Goal: Task Accomplishment & Management: Manage account settings

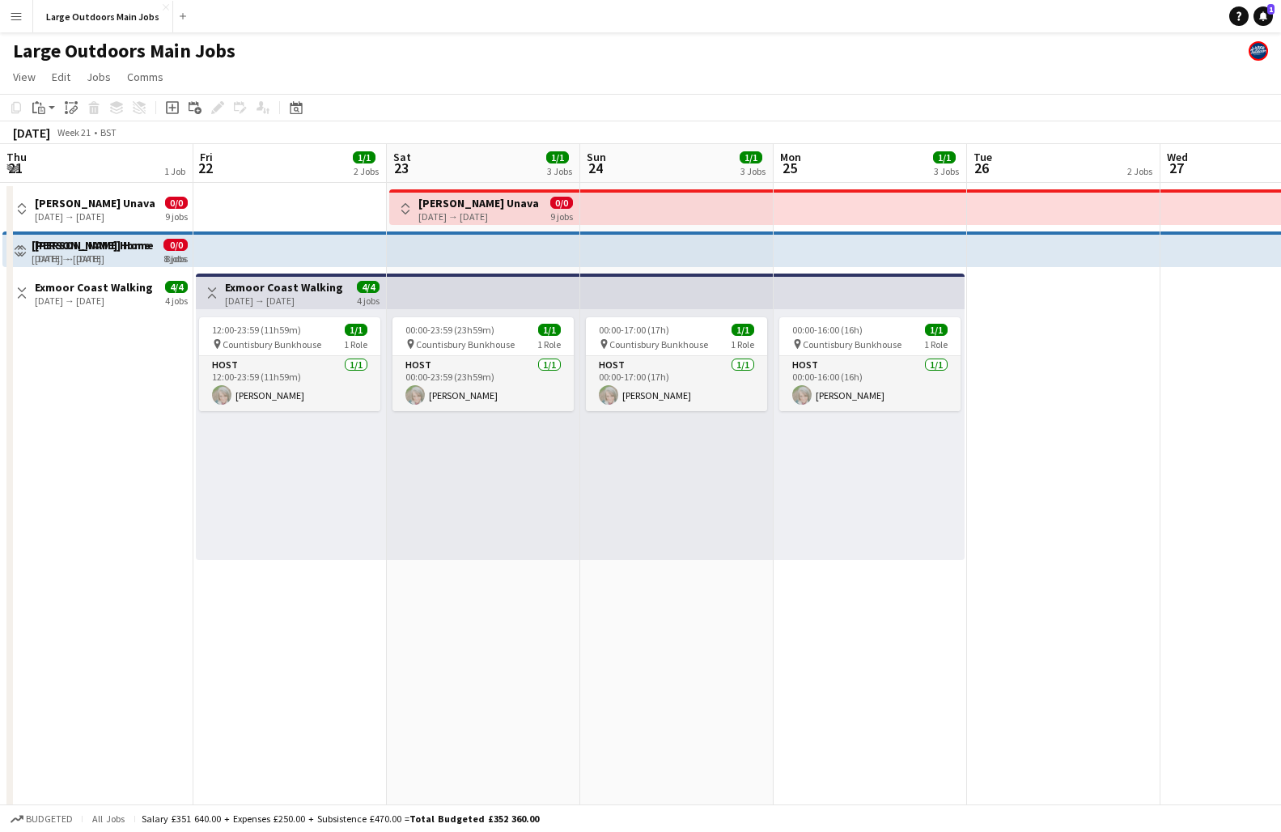
scroll to position [0, 701]
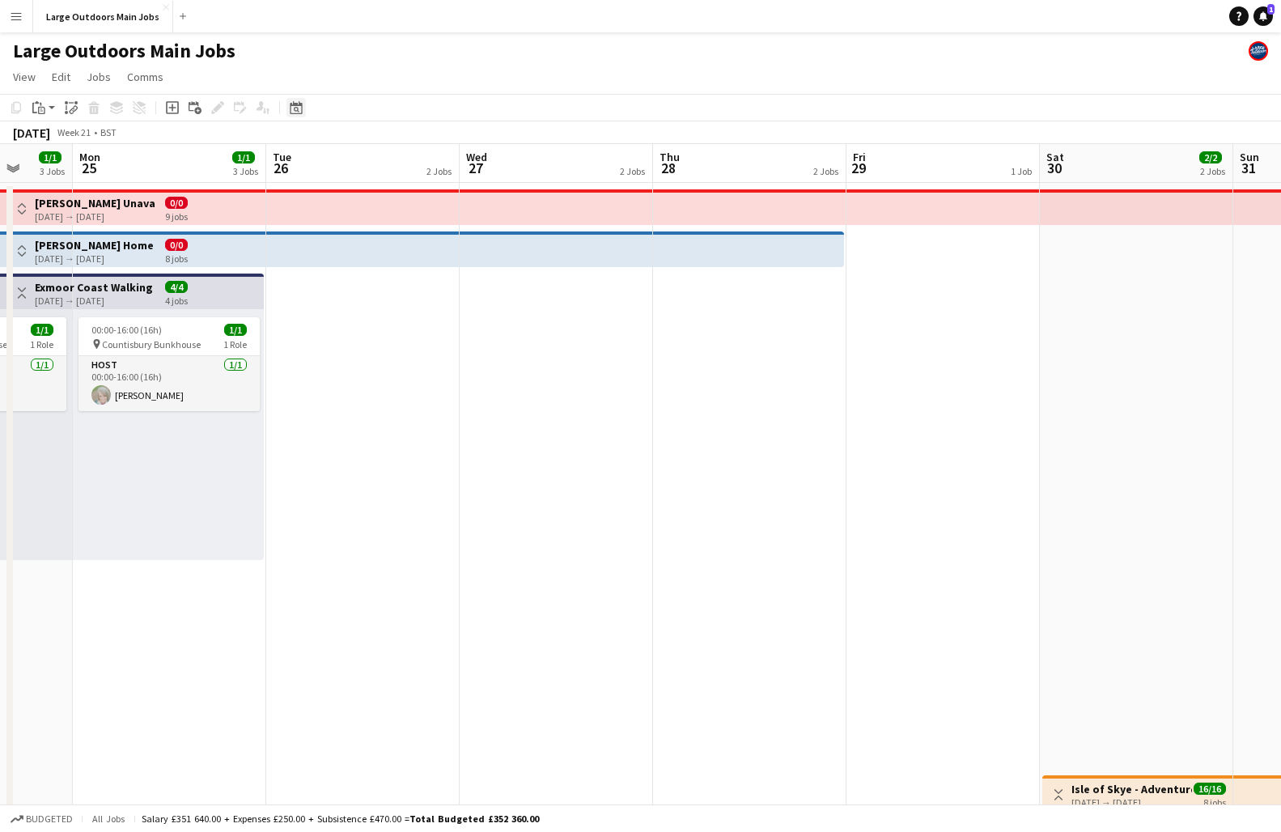
click at [299, 104] on icon at bounding box center [296, 107] width 12 height 13
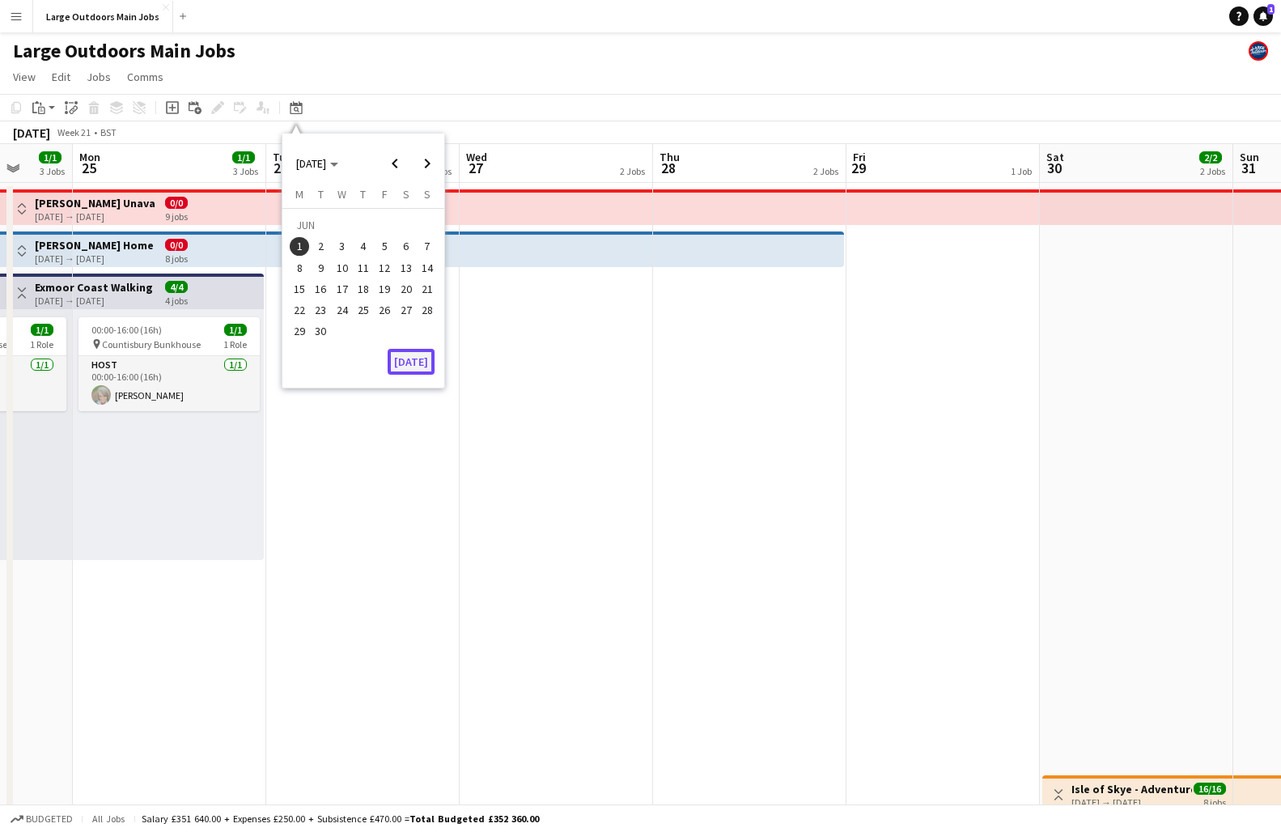
click at [409, 358] on button "[DATE]" at bounding box center [411, 362] width 47 height 26
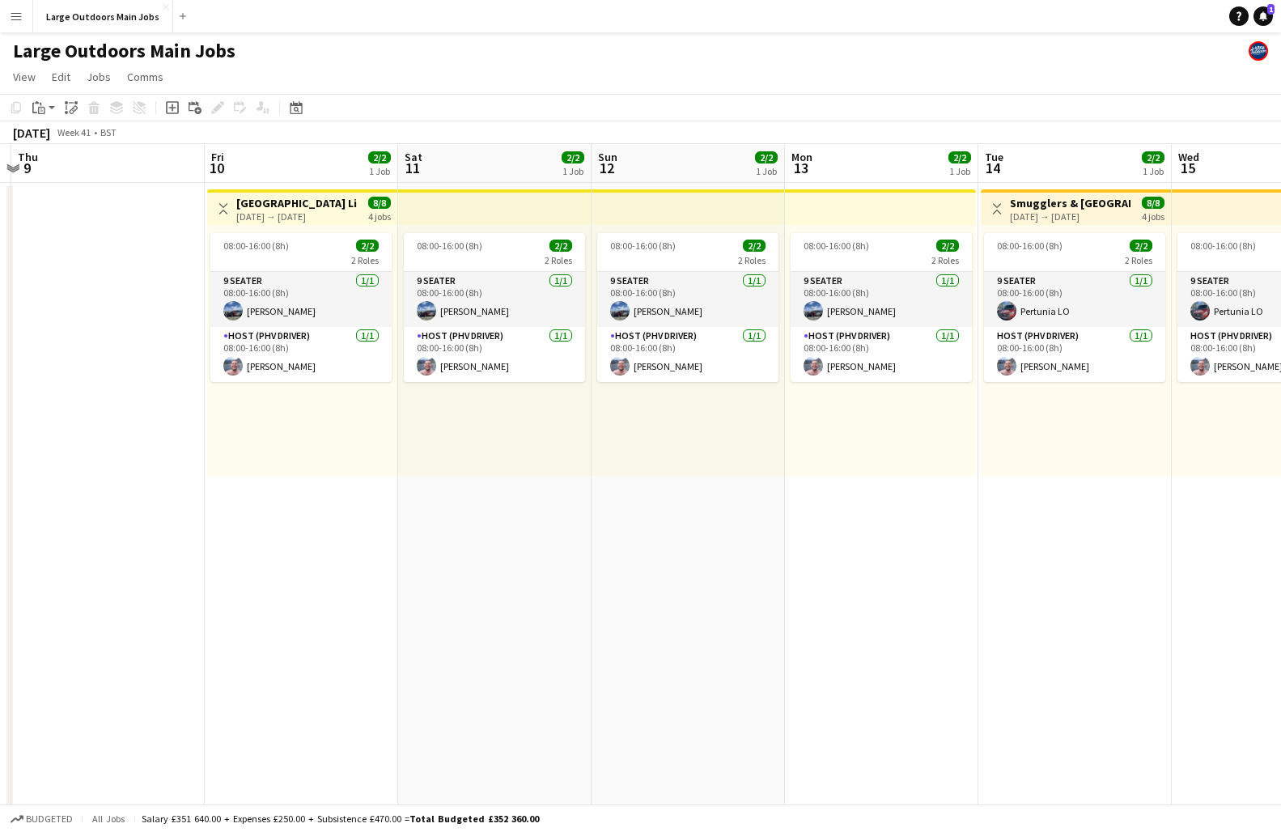
scroll to position [0, 573]
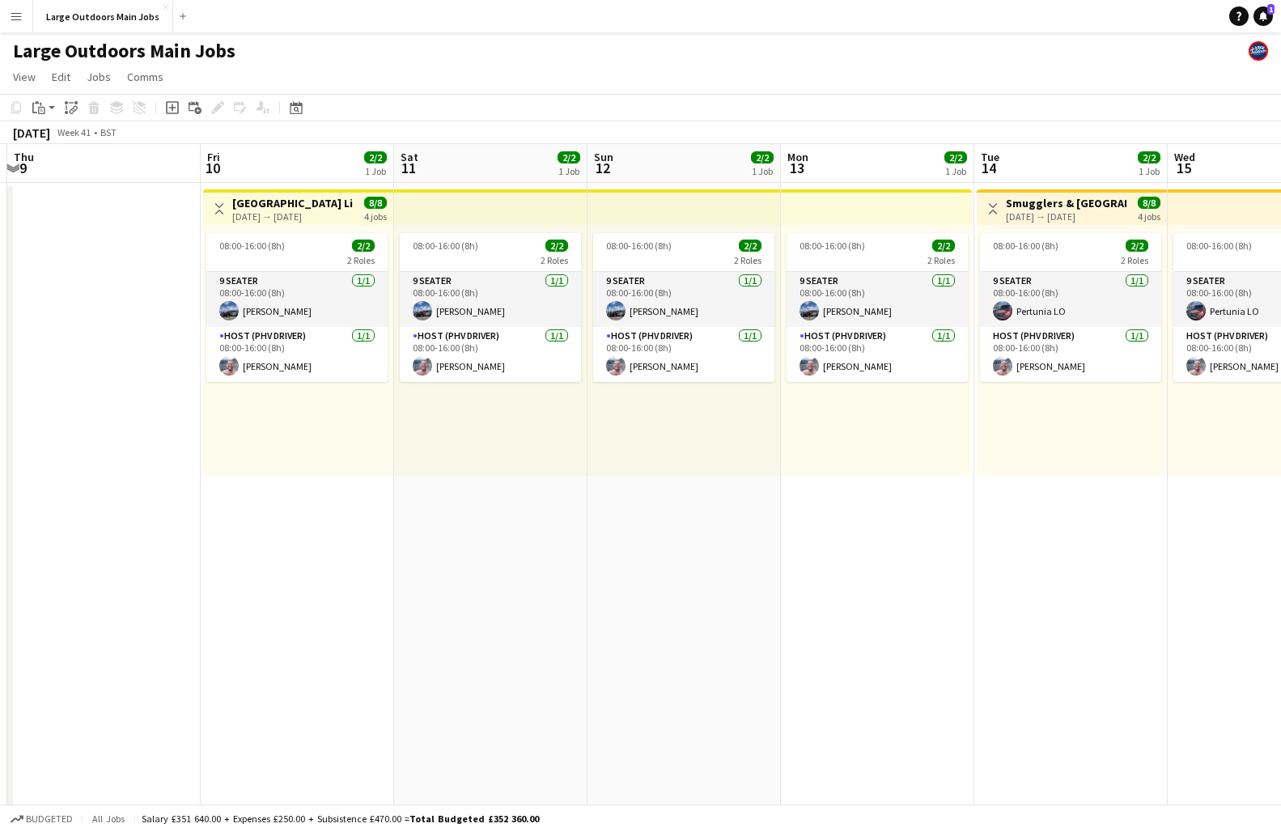
click at [290, 208] on h3 "[GEOGRAPHIC_DATA] Lighthouse Experience" at bounding box center [292, 203] width 121 height 15
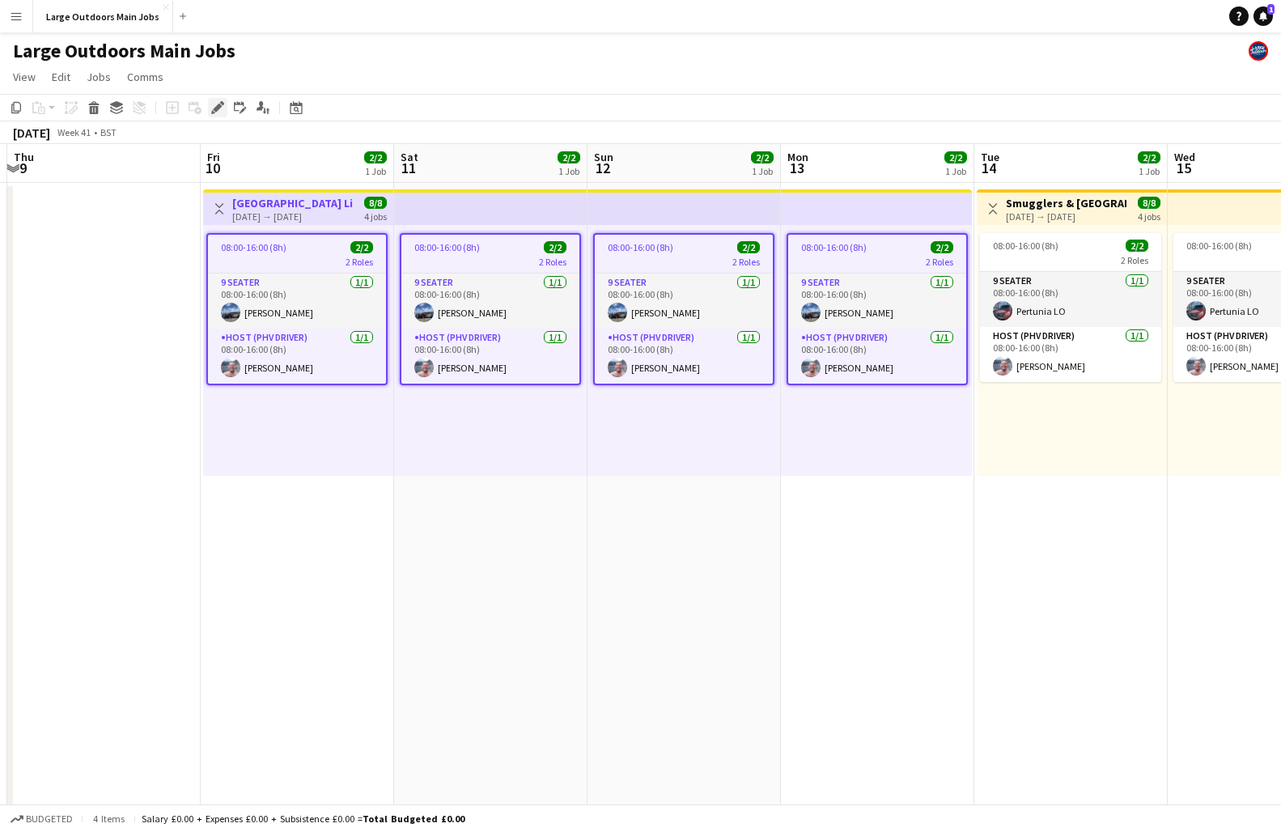
click at [213, 103] on icon "Edit" at bounding box center [217, 107] width 13 height 13
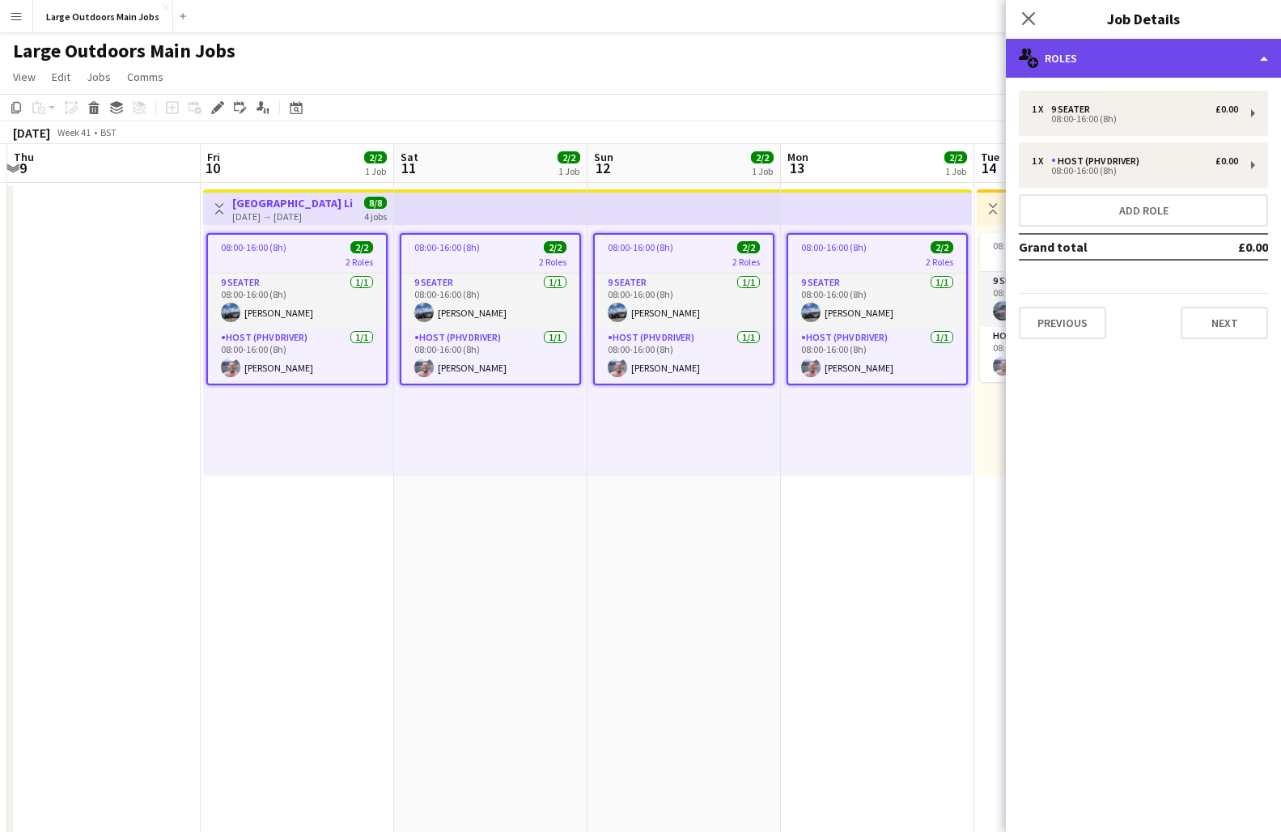
click at [1179, 57] on div "multiple-users-add Roles" at bounding box center [1143, 58] width 275 height 39
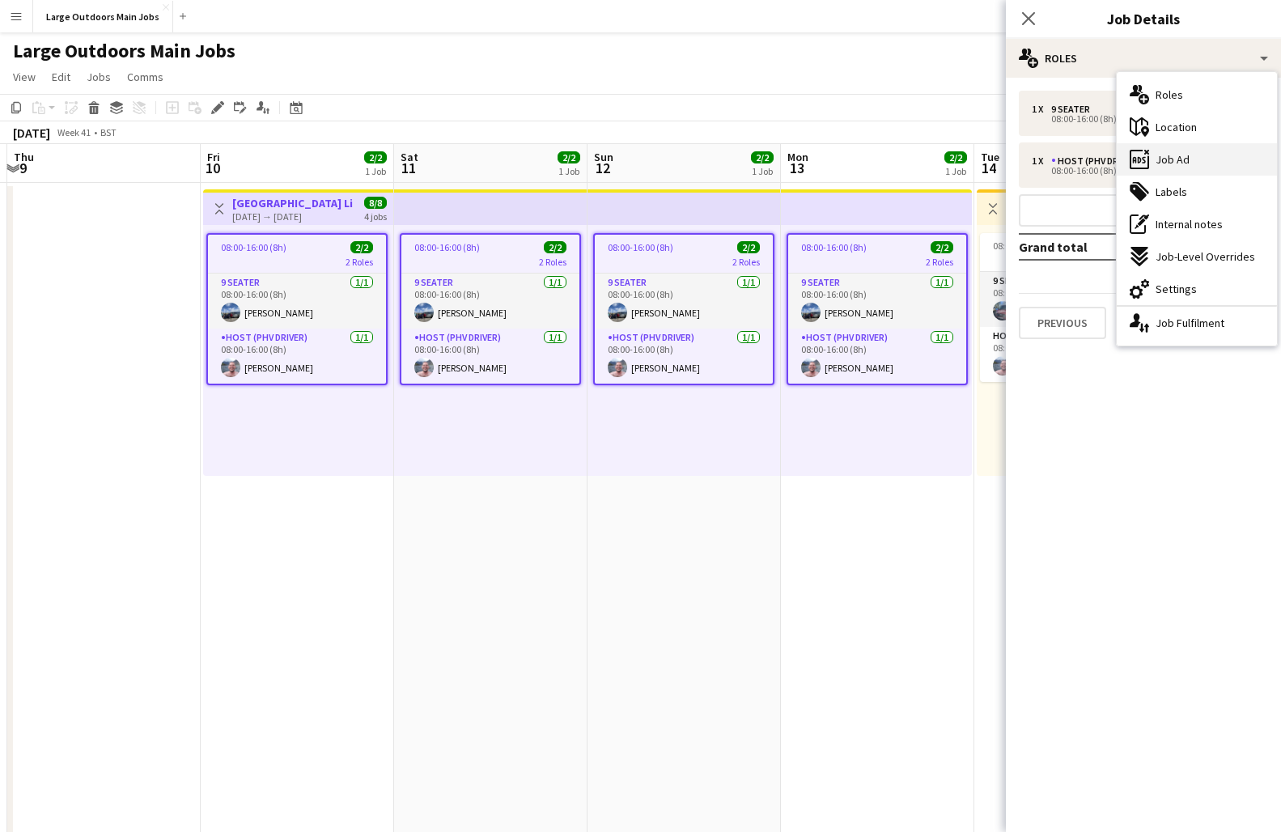
click at [1172, 164] on span "Job Ad" at bounding box center [1172, 159] width 34 height 15
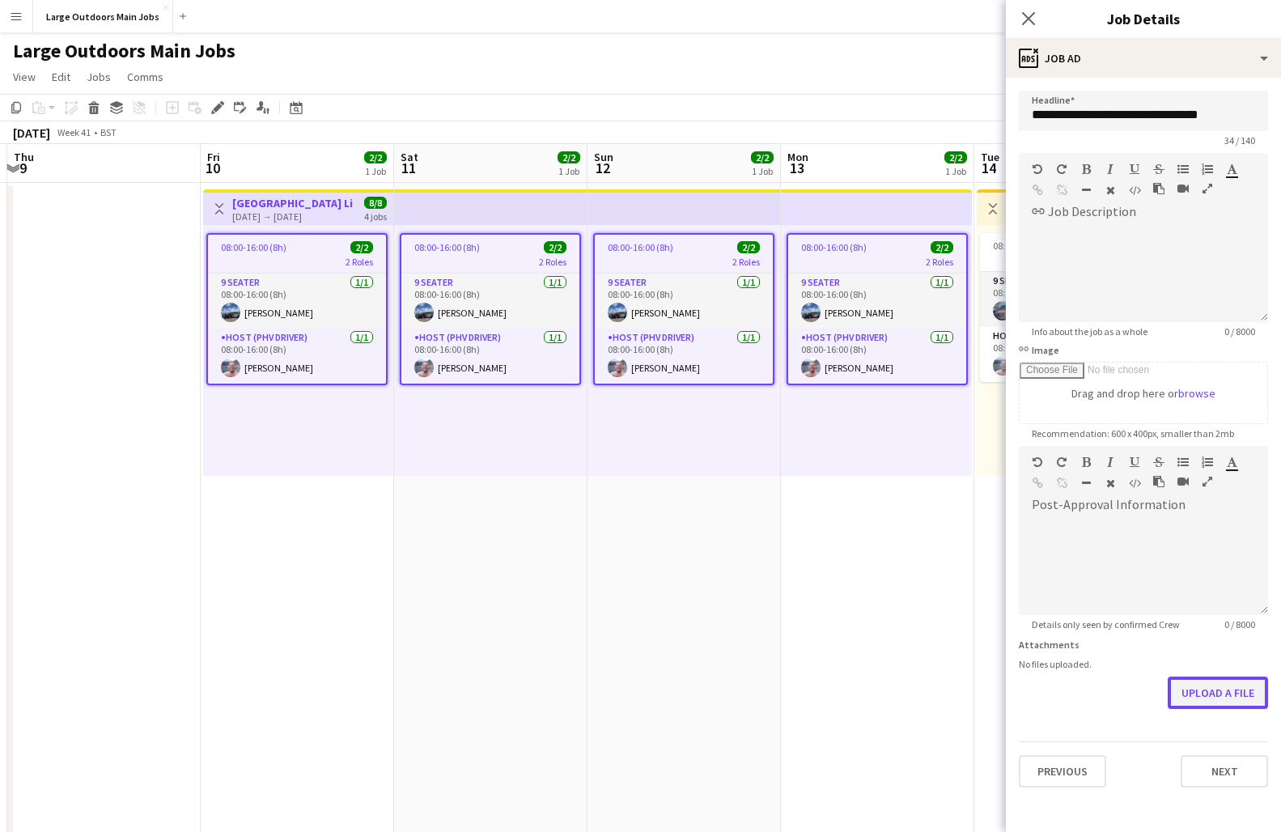
click at [1216, 701] on button "Upload a file" at bounding box center [1218, 692] width 100 height 32
click at [1032, 25] on icon "Close pop-in" at bounding box center [1027, 18] width 15 height 15
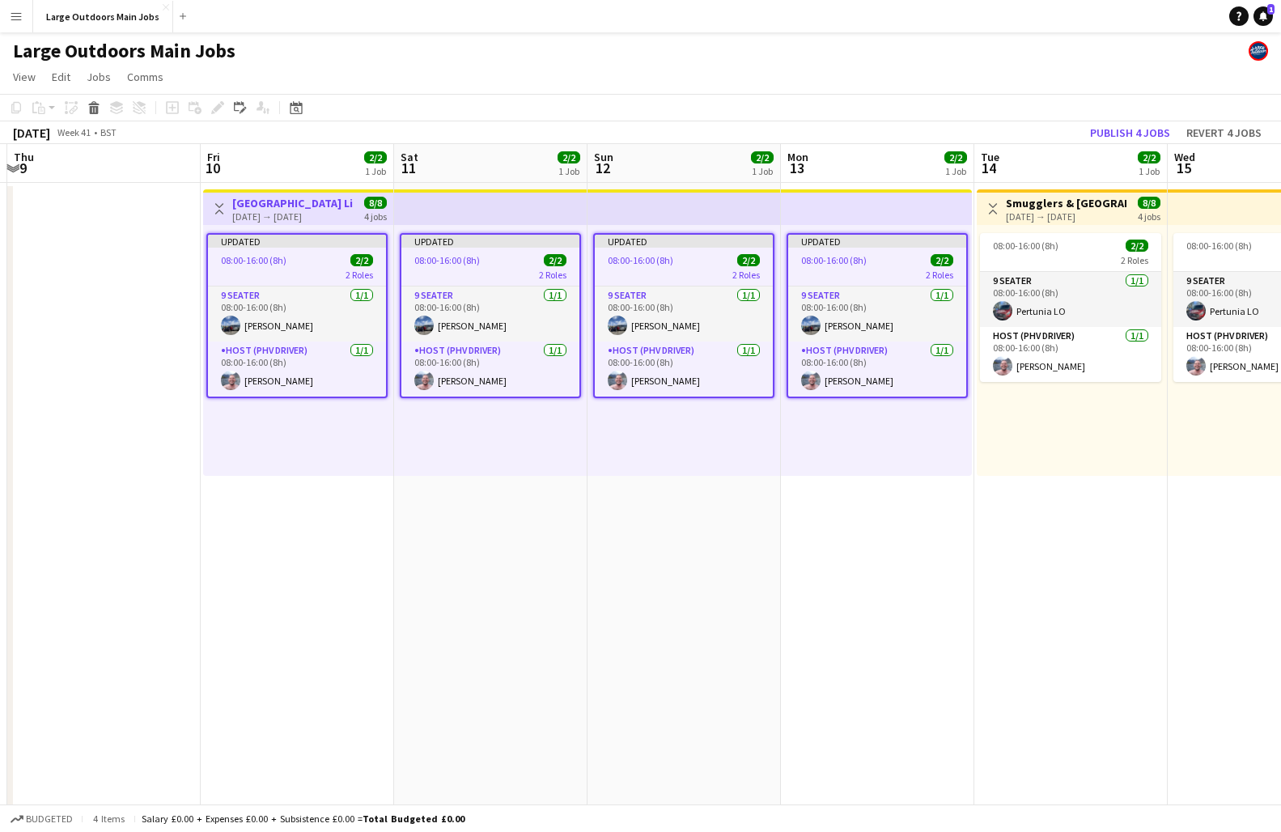
click at [1124, 144] on app-board-header-date "Tue 14 2/2 1 Job" at bounding box center [1070, 163] width 193 height 39
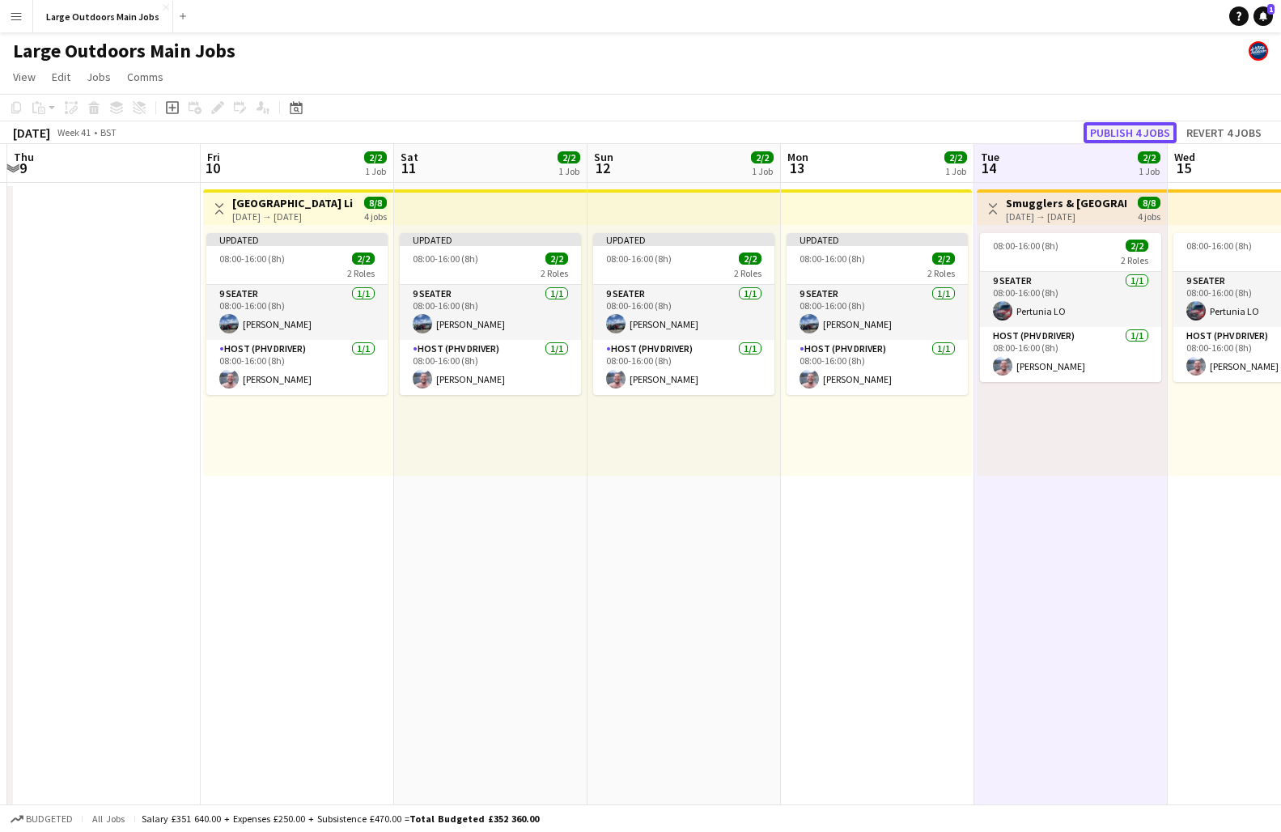
click at [1126, 134] on button "Publish 4 jobs" at bounding box center [1129, 132] width 93 height 21
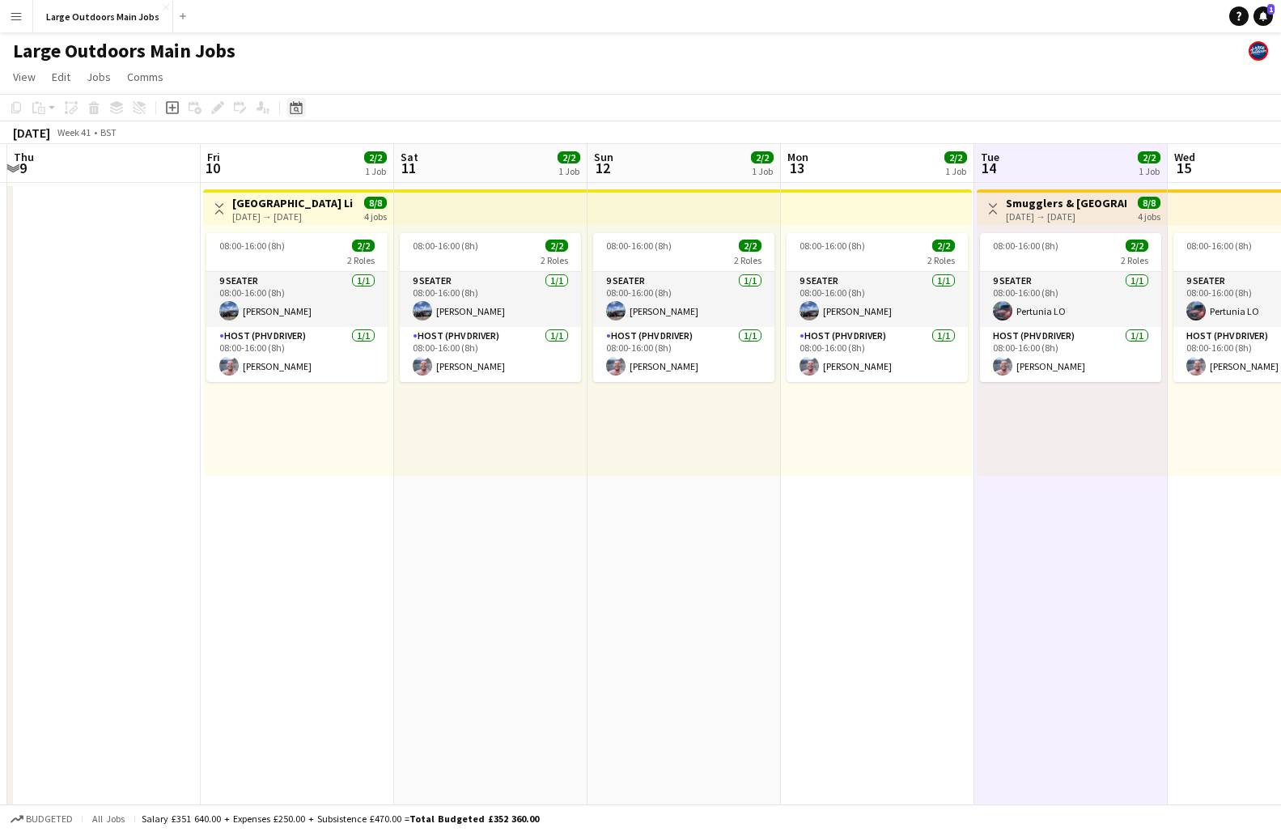
click at [298, 108] on icon "Date picker" at bounding box center [296, 107] width 13 height 13
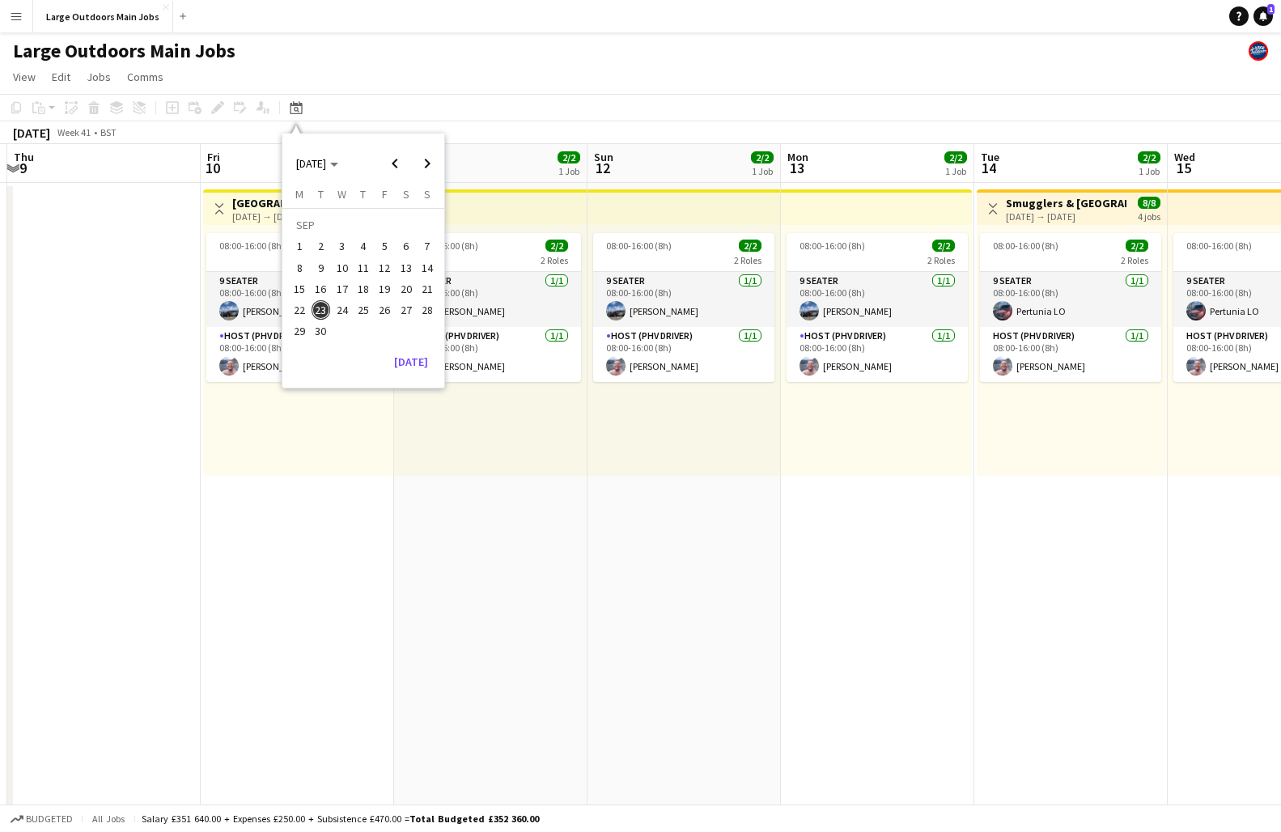
click at [408, 249] on span "6" at bounding box center [405, 246] width 19 height 19
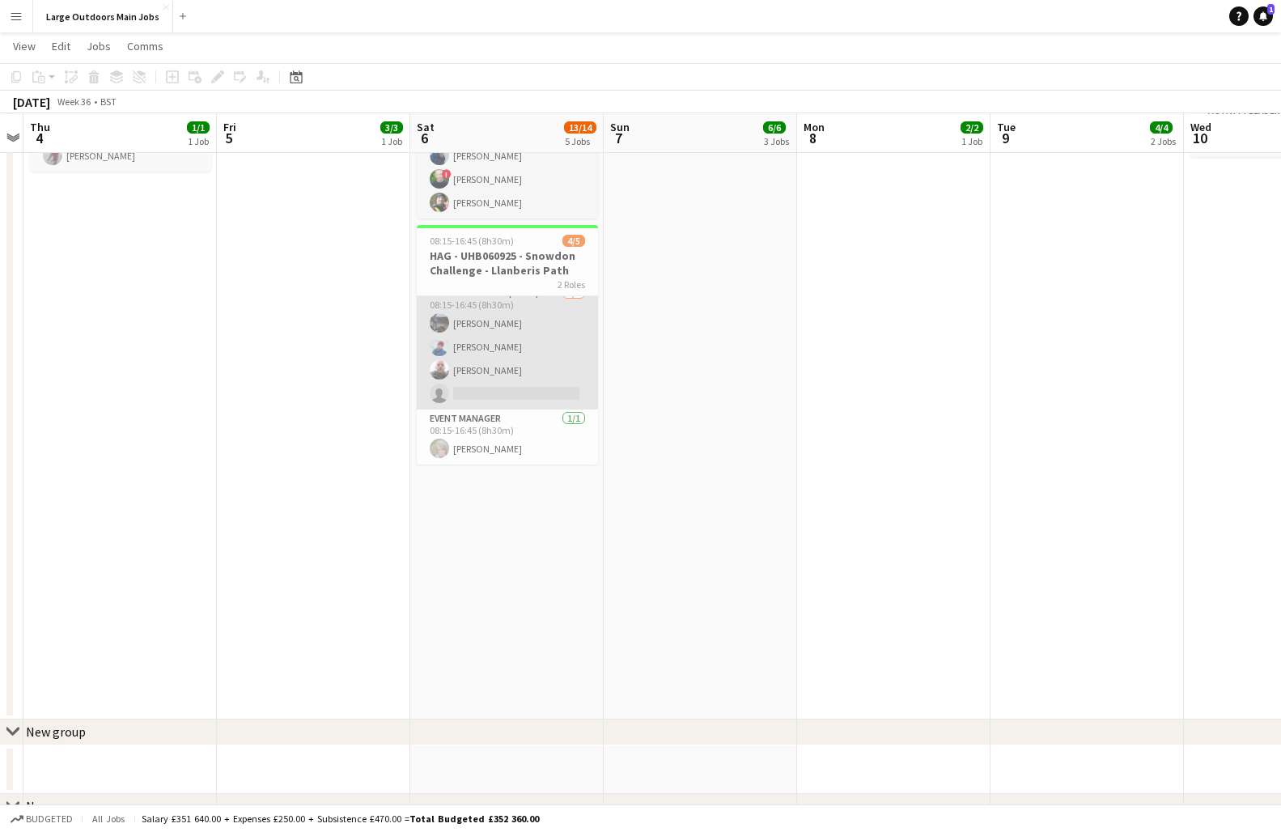
scroll to position [0, 0]
click at [489, 379] on app-card-role "Activity Leader (Walk) 4A [DATE] 08:15-16:45 (8h30m) [PERSON_NAME] [PERSON_NAME…" at bounding box center [507, 358] width 181 height 125
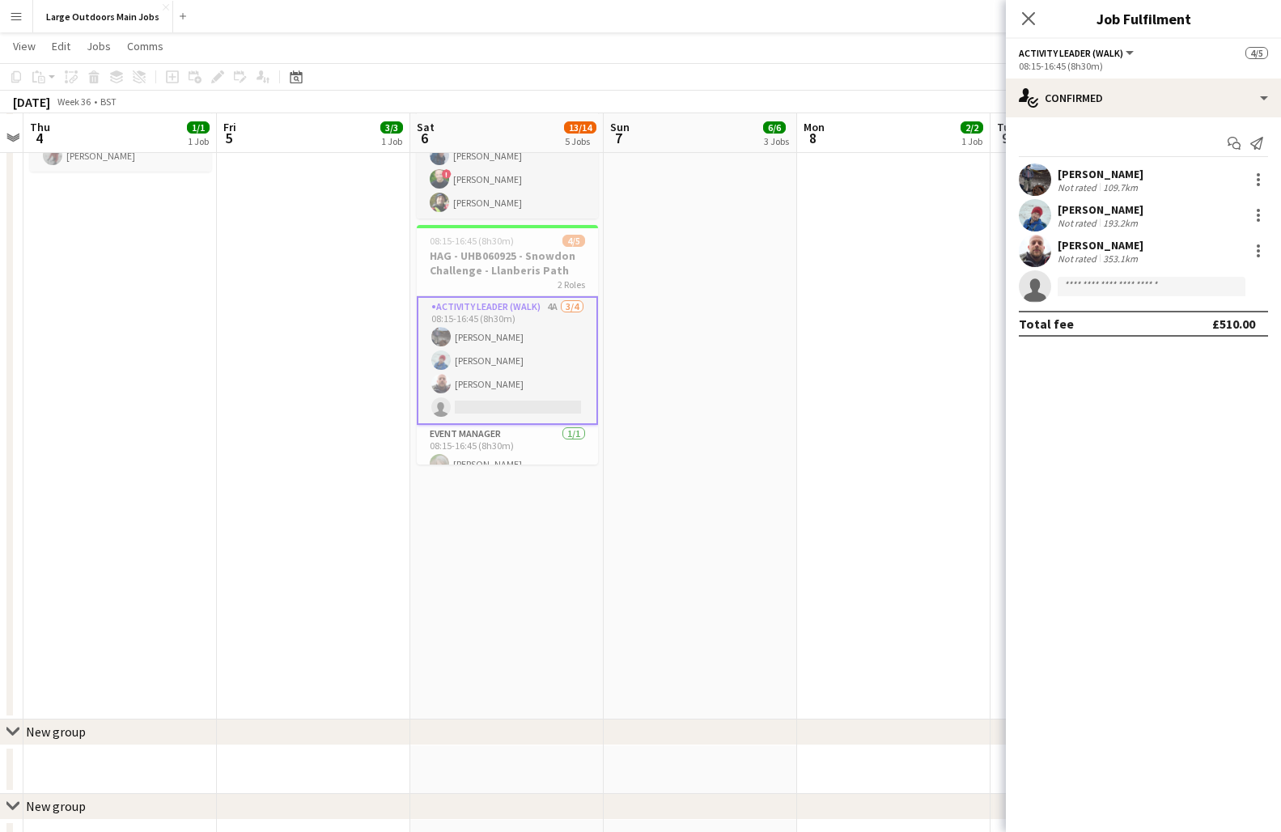
click at [1092, 240] on div "[PERSON_NAME]" at bounding box center [1101, 245] width 86 height 15
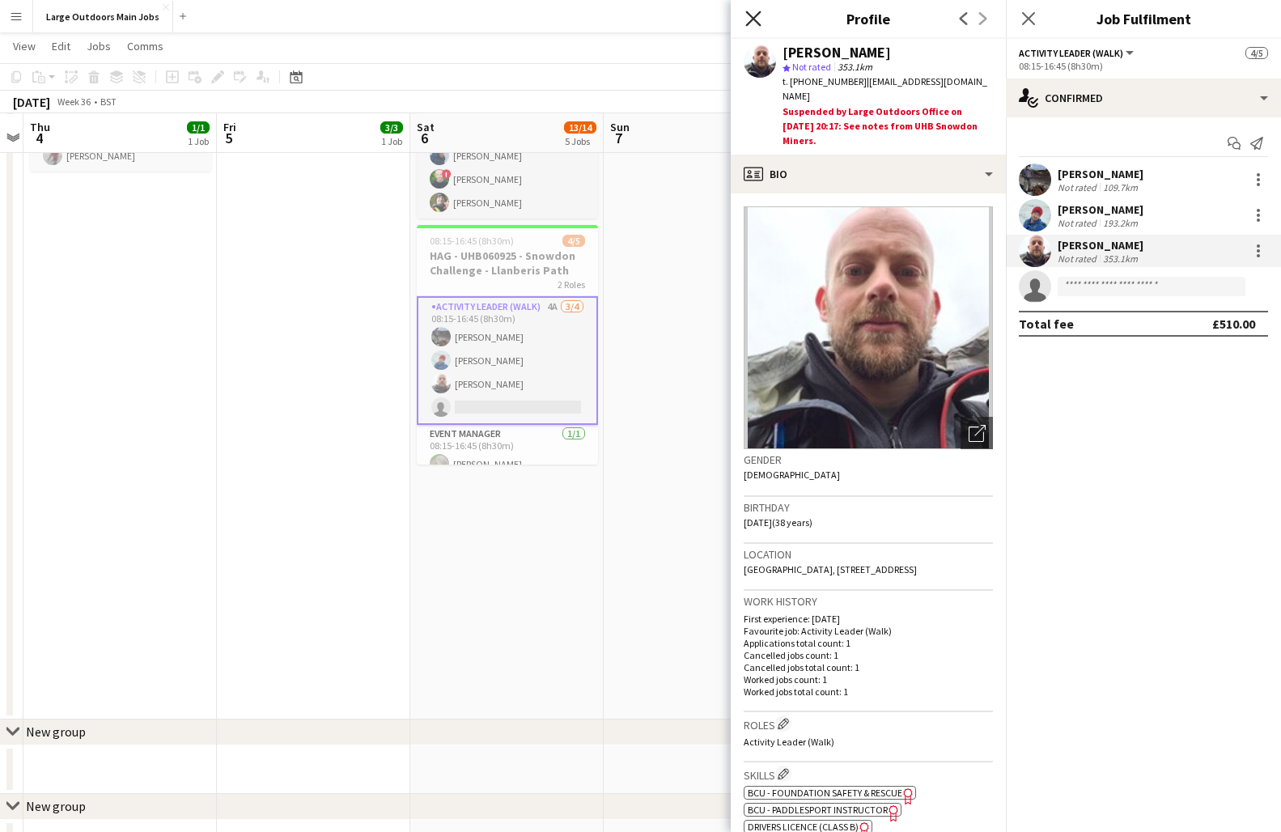
click at [753, 15] on icon "Close pop-in" at bounding box center [752, 18] width 15 height 15
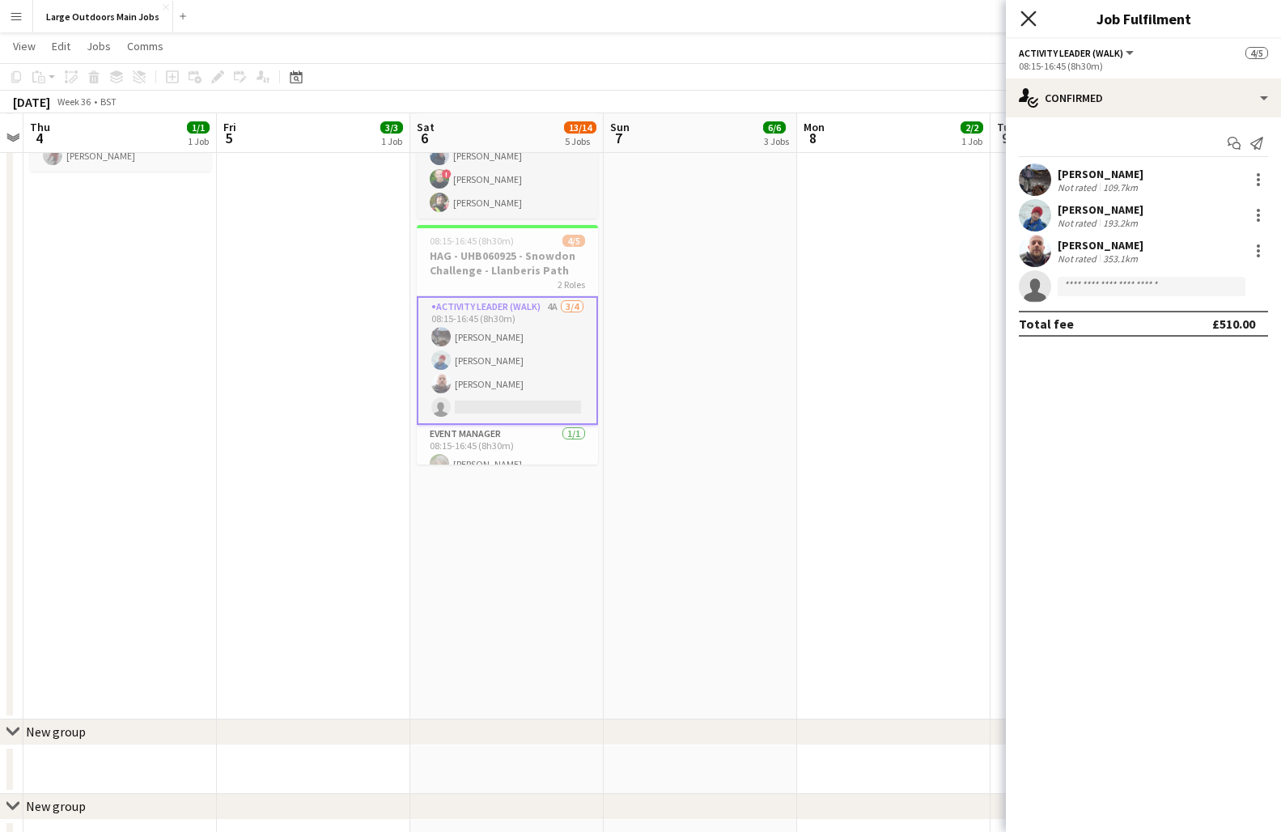
click at [1024, 21] on icon "Close pop-in" at bounding box center [1027, 18] width 15 height 15
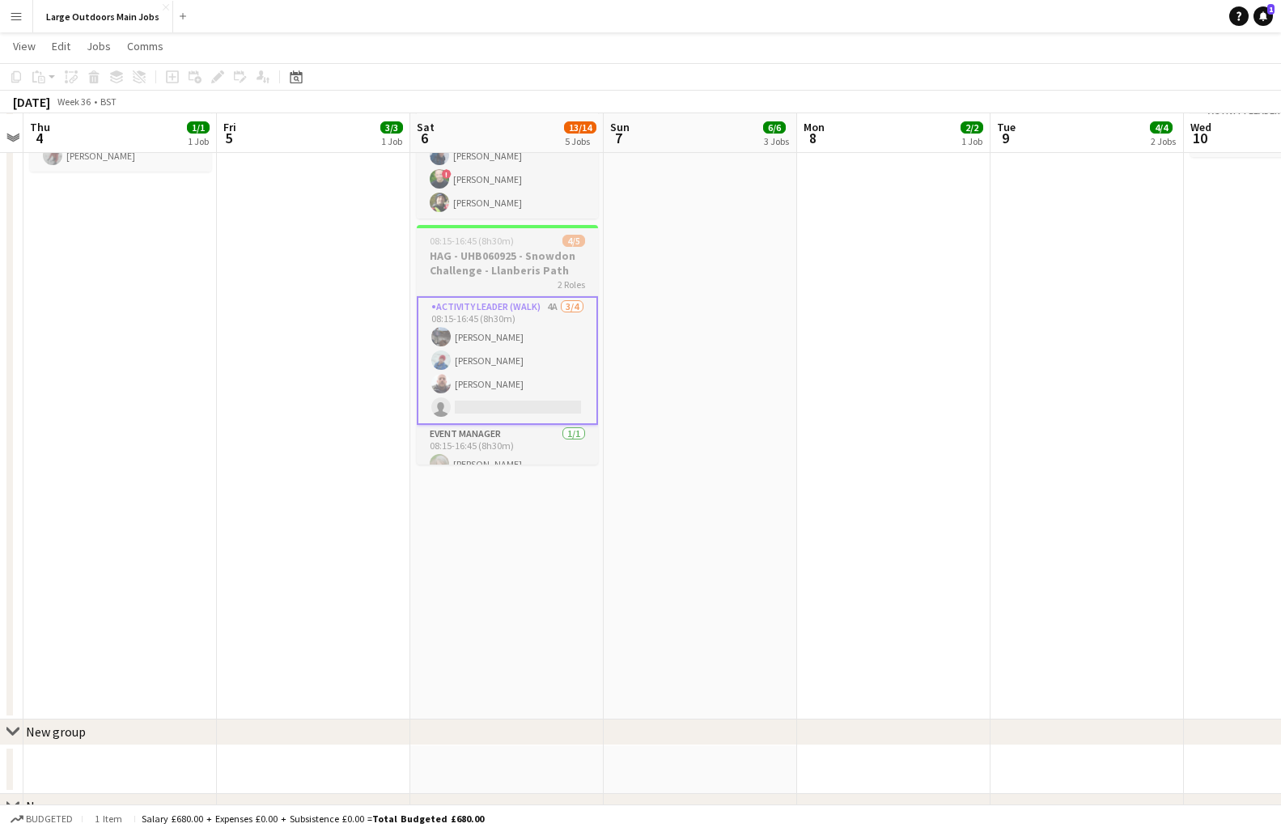
click at [483, 261] on h3 "HAG - UHB060925 - Snowdon Challenge - Llanberis Path" at bounding box center [507, 262] width 181 height 29
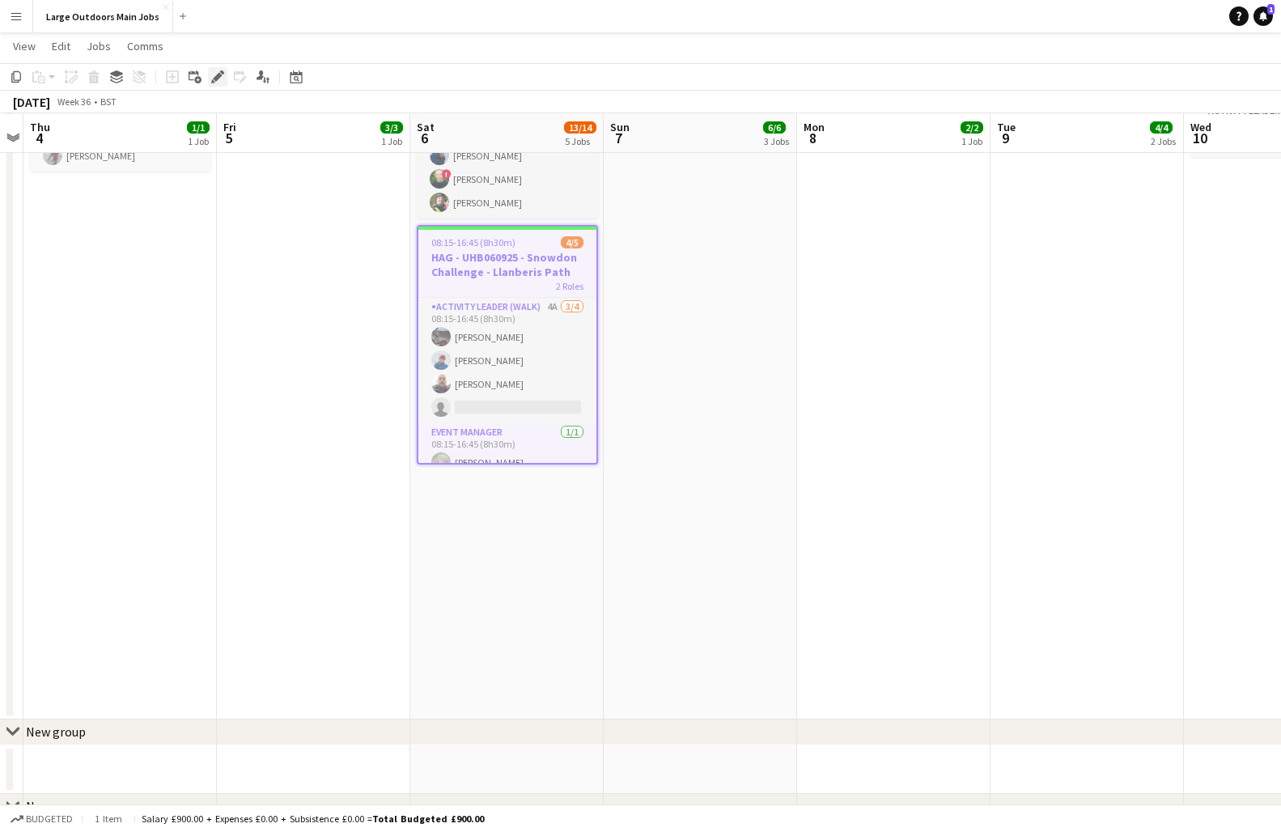
click at [218, 75] on icon at bounding box center [217, 77] width 9 height 9
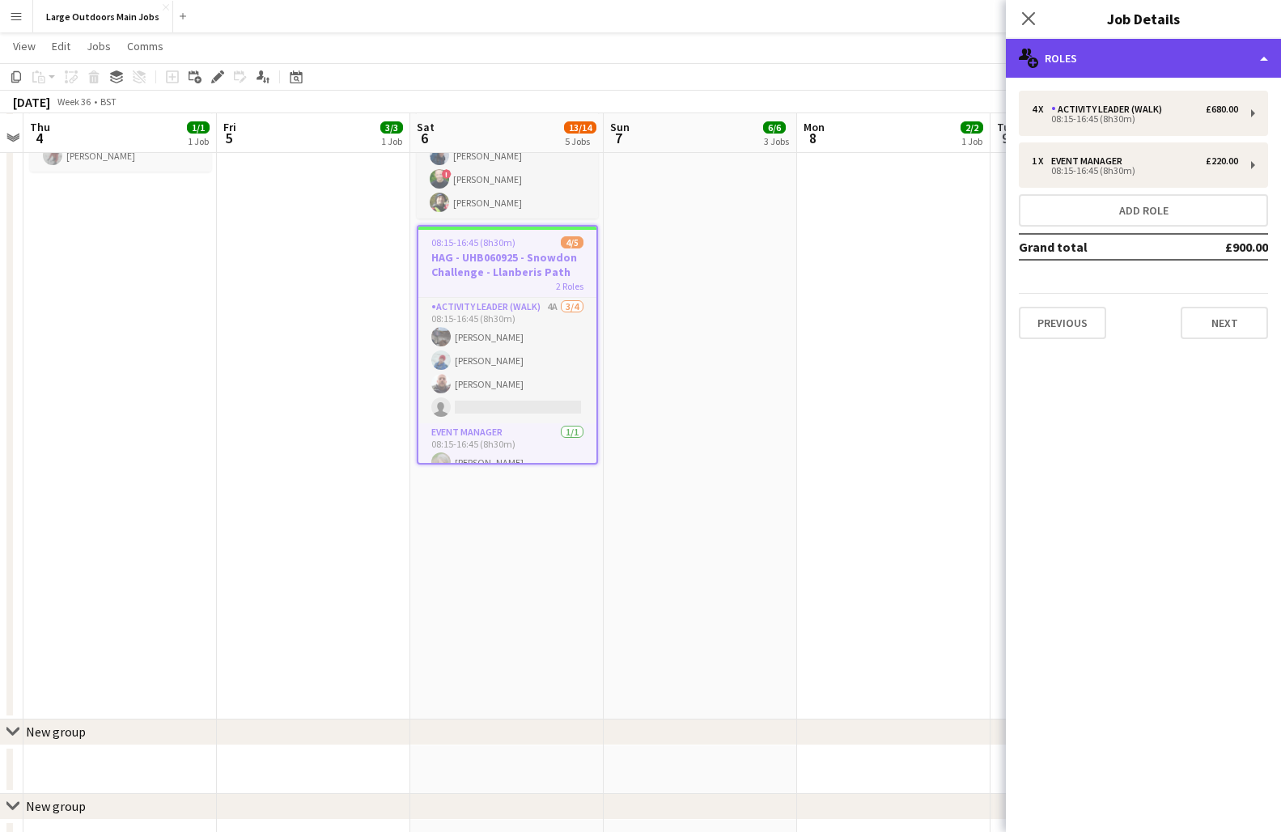
click at [1128, 51] on div "multiple-users-add Roles" at bounding box center [1143, 58] width 275 height 39
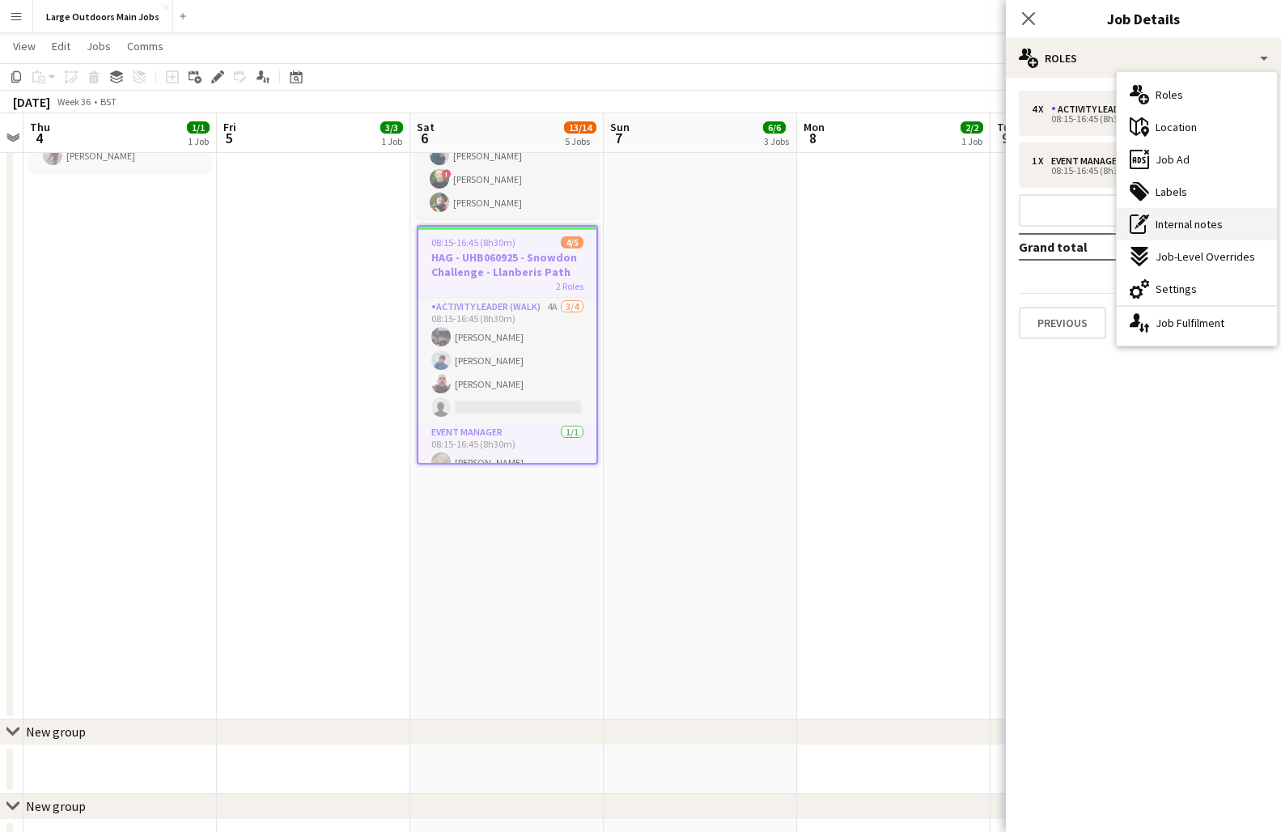
click at [1186, 234] on div "pen-write Internal notes" at bounding box center [1197, 224] width 160 height 32
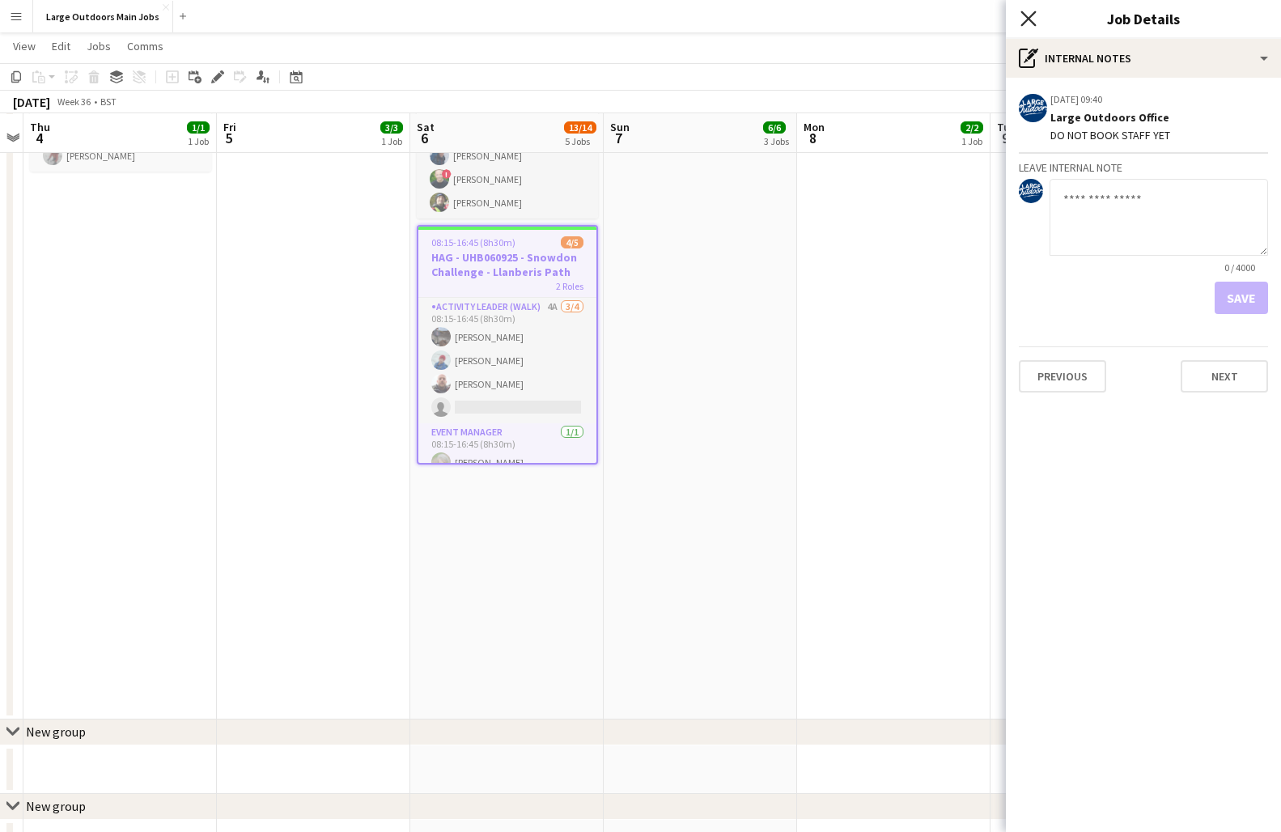
click at [1027, 14] on icon "Close pop-in" at bounding box center [1027, 18] width 15 height 15
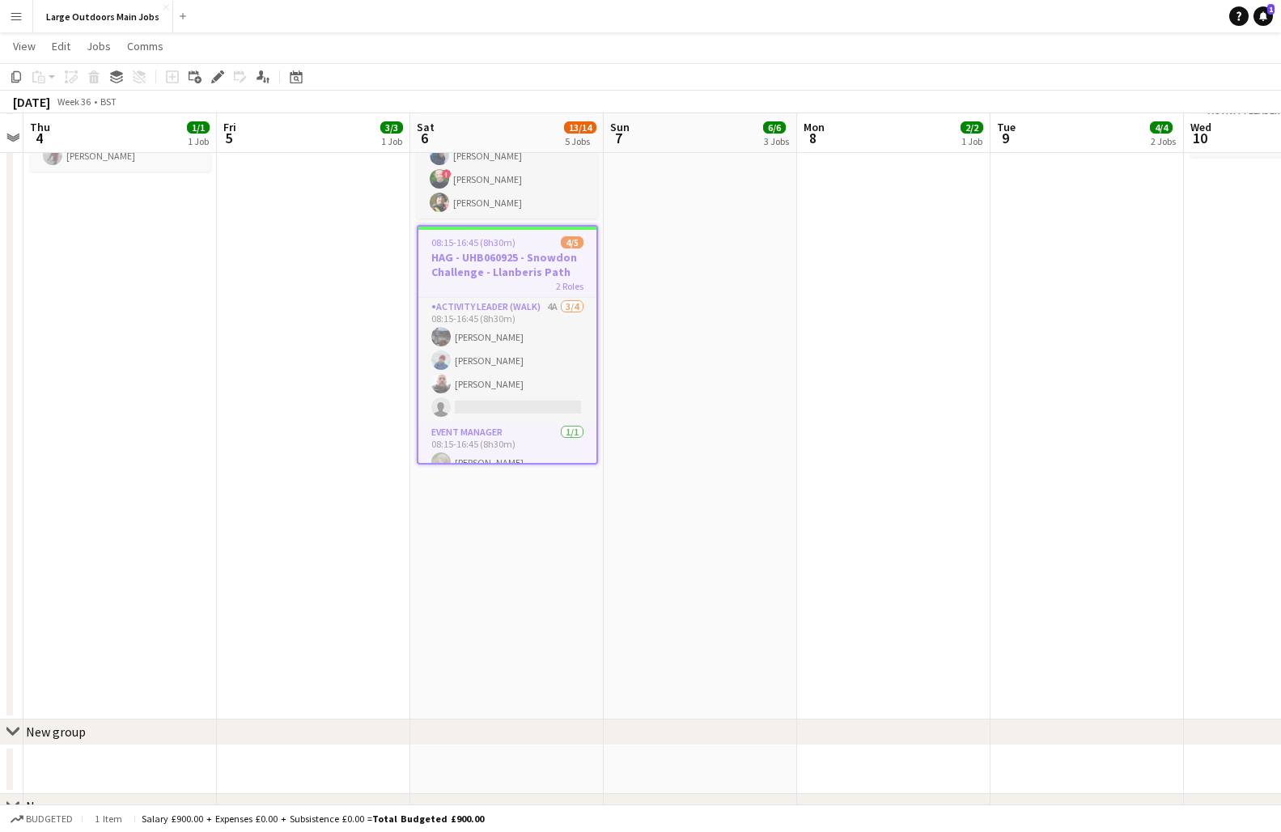
click at [681, 362] on app-date-cell at bounding box center [700, 379] width 193 height 681
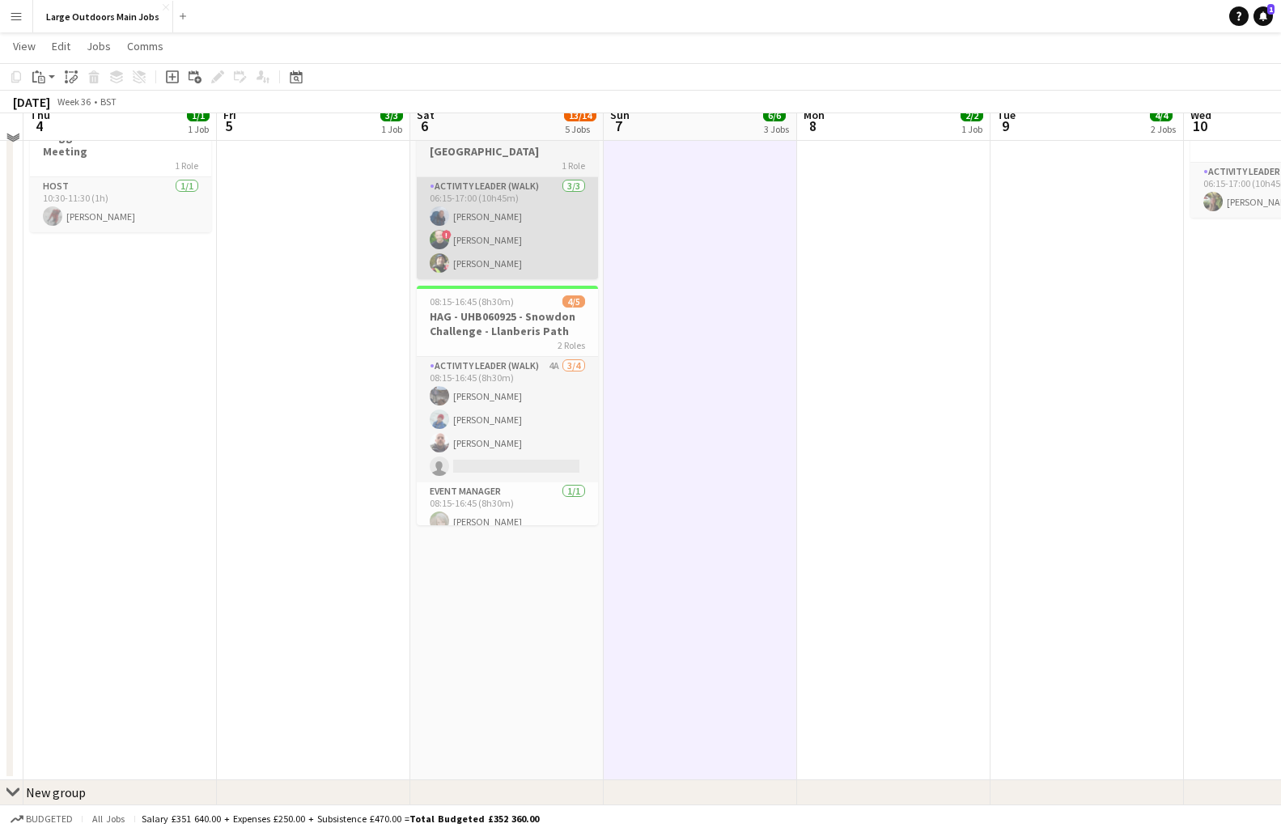
scroll to position [1274, 0]
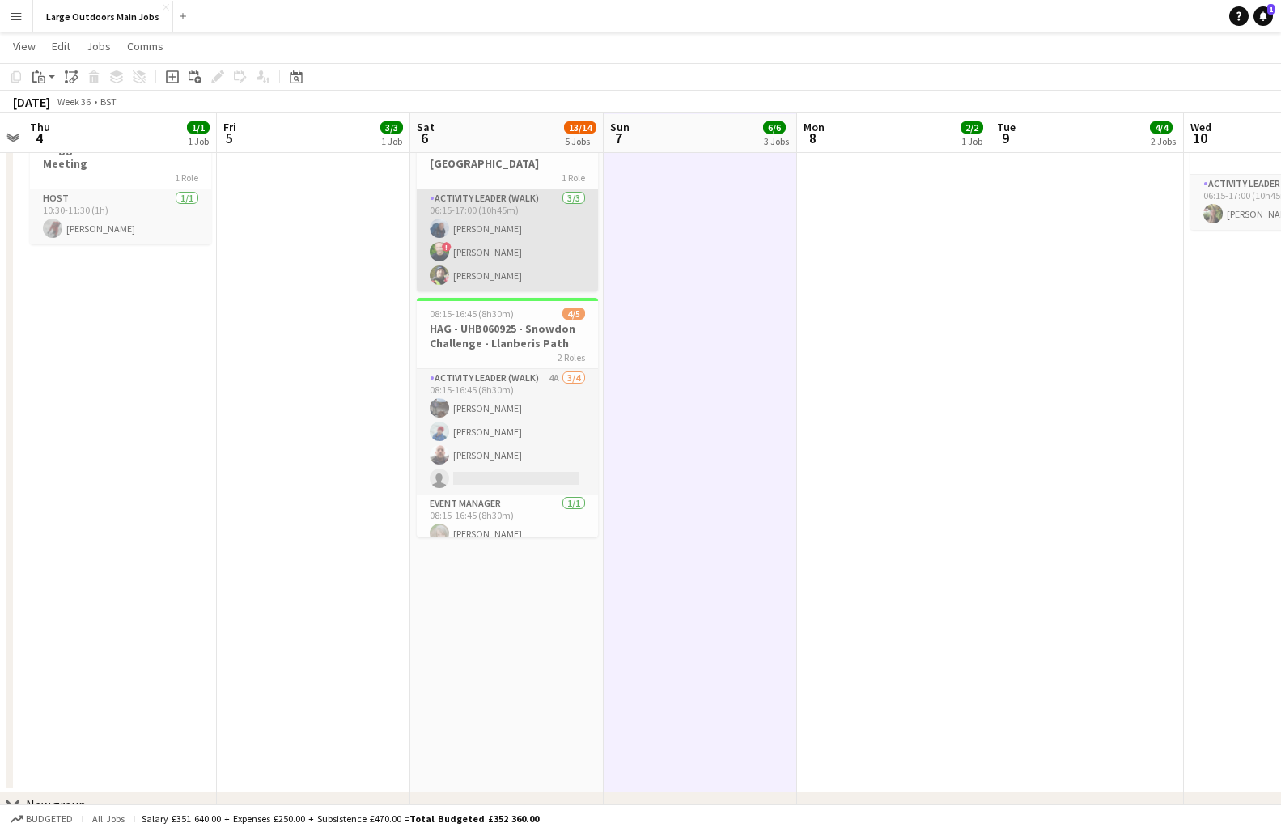
click at [502, 248] on app-card-role "Activity Leader (Walk) [DATE] 06:15-17:00 (10h45m) [PERSON_NAME] ! [PERSON_NAME…" at bounding box center [507, 240] width 181 height 102
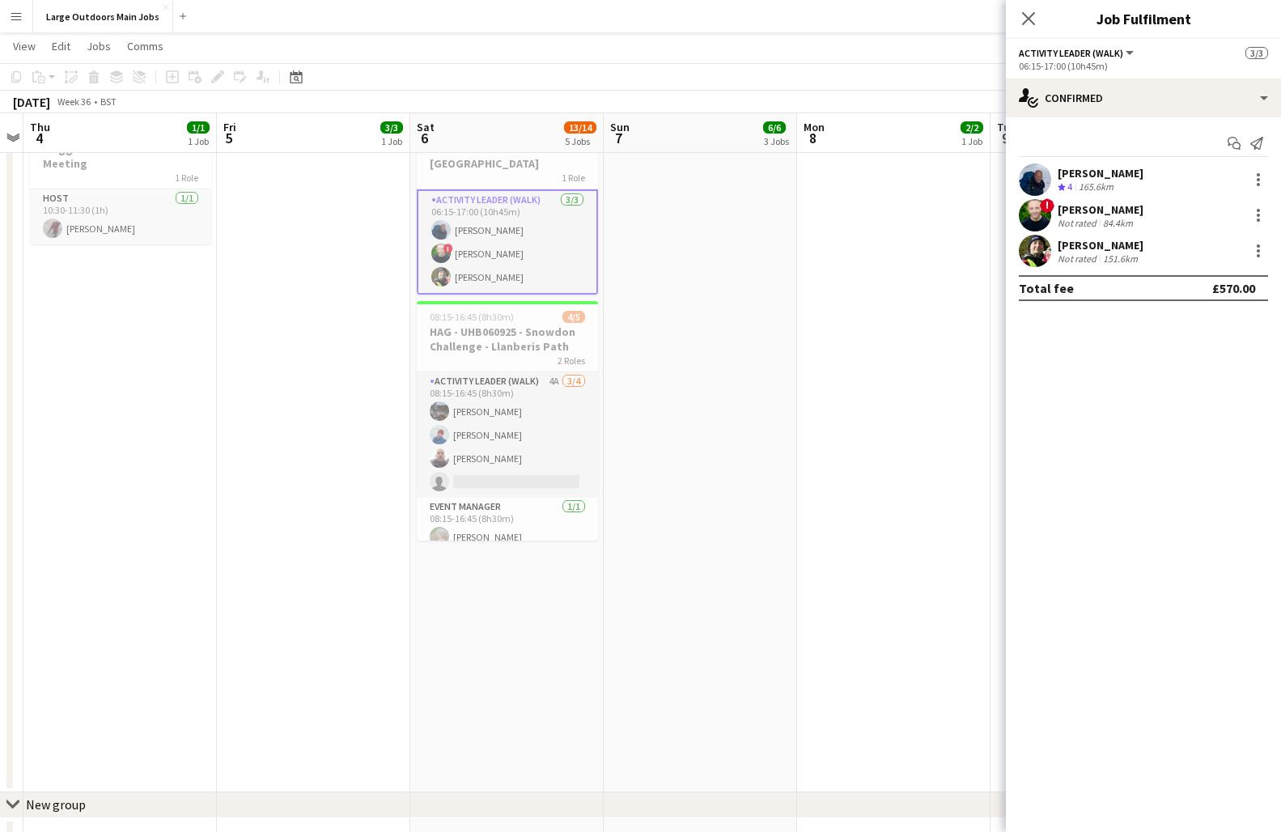
click at [1086, 218] on div "Not rated" at bounding box center [1079, 223] width 42 height 12
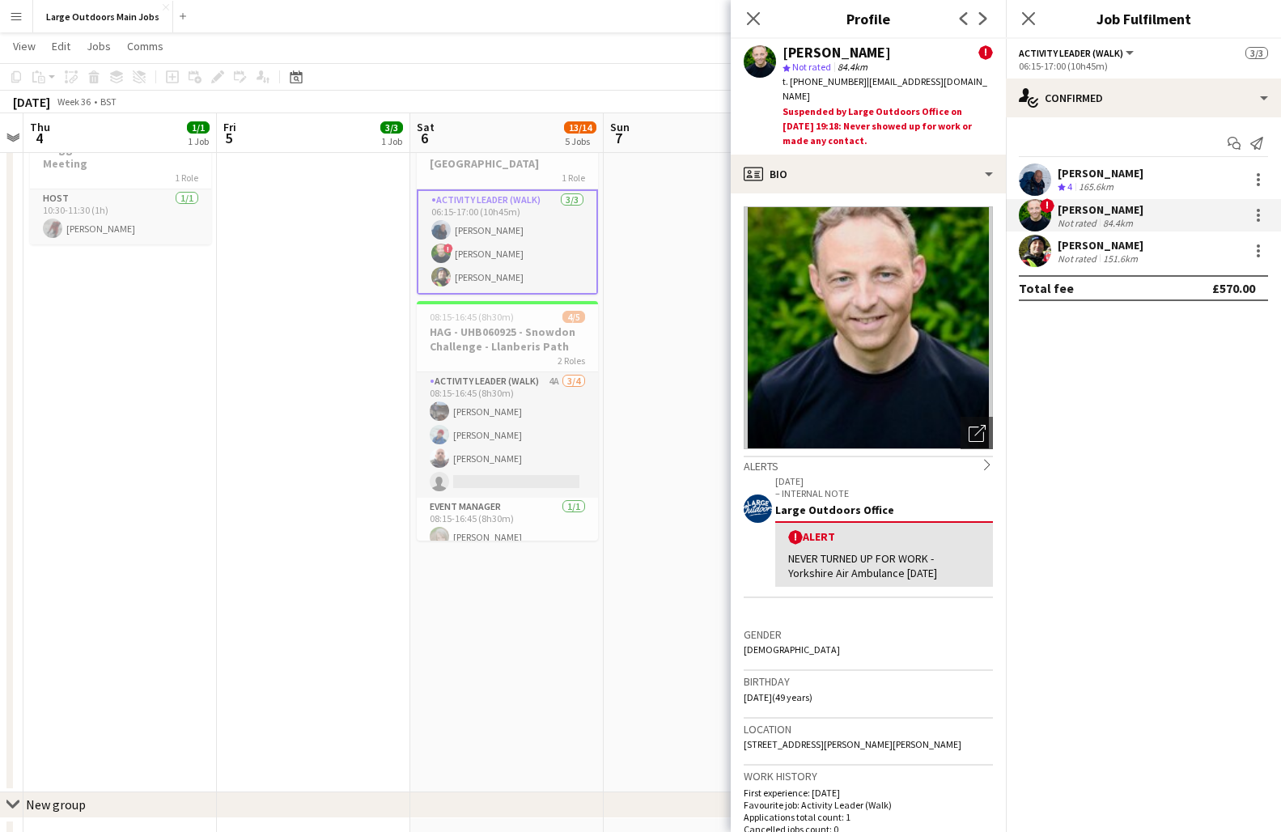
drag, startPoint x: 890, startPoint y: 80, endPoint x: 873, endPoint y: 99, distance: 25.2
click at [873, 99] on div "t. [PHONE_NUMBER] | [EMAIL_ADDRESS][DOMAIN_NAME]" at bounding box center [887, 88] width 210 height 29
copy span "[DOMAIN_NAME]"
click at [749, 11] on icon "Close pop-in" at bounding box center [752, 18] width 15 height 15
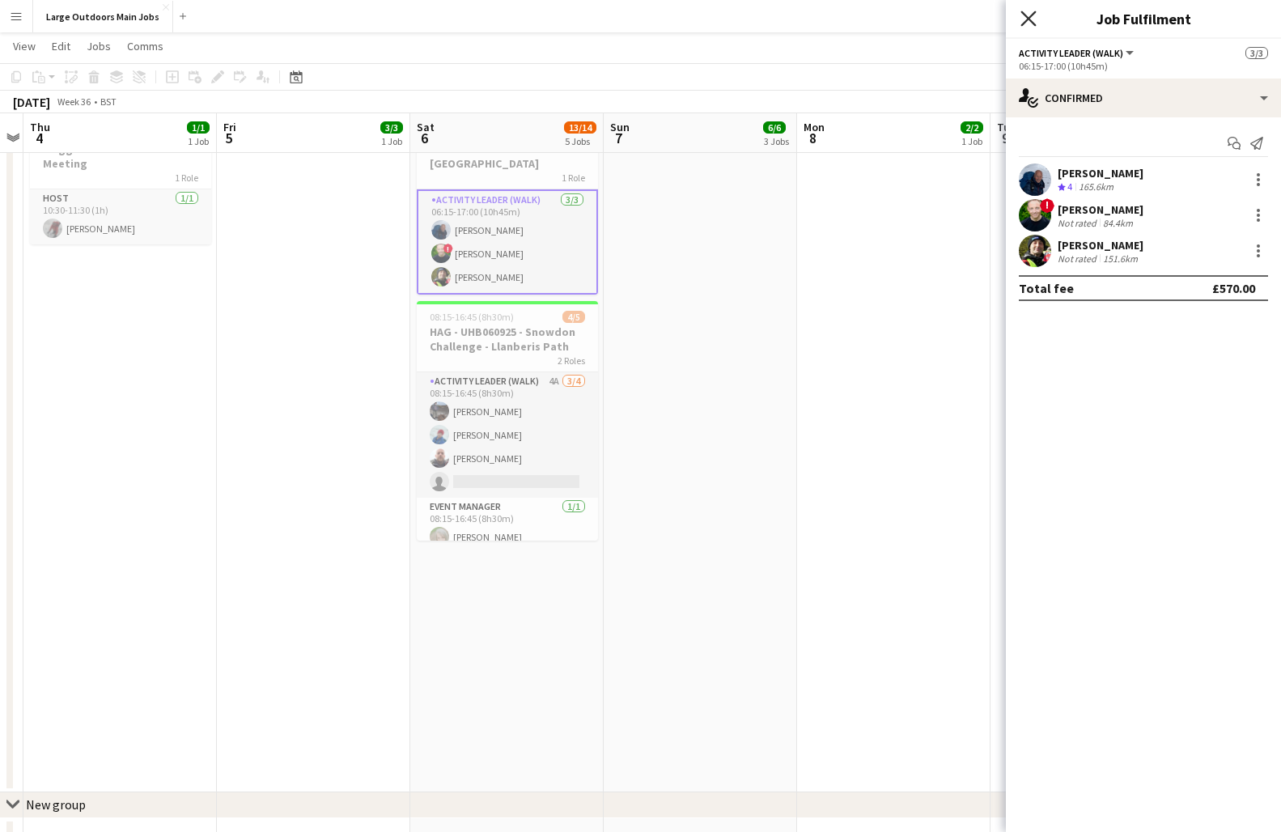
click at [1030, 13] on icon "Close pop-in" at bounding box center [1027, 18] width 15 height 15
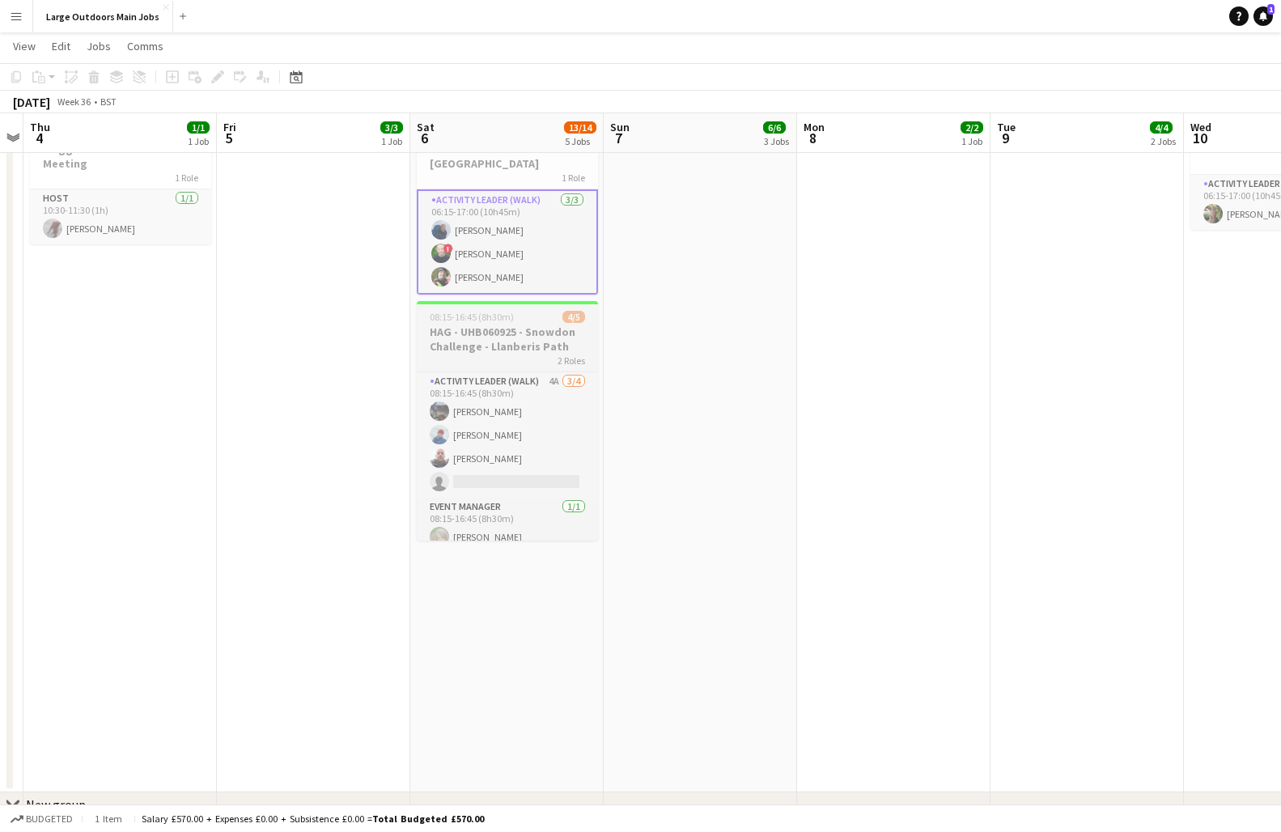
click at [517, 333] on h3 "HAG - UHB060925 - Snowdon Challenge - Llanberis Path" at bounding box center [507, 338] width 181 height 29
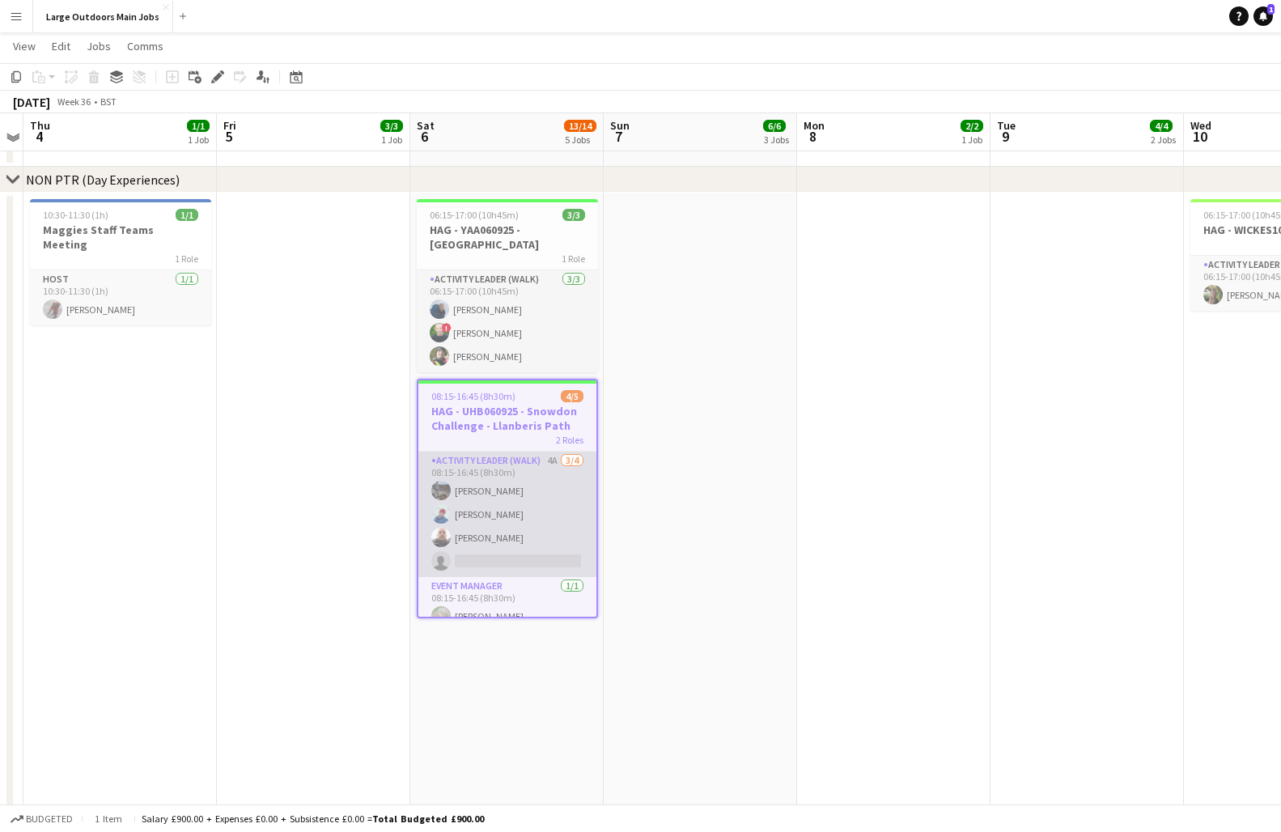
scroll to position [1191, 0]
